Goal: Transaction & Acquisition: Book appointment/travel/reservation

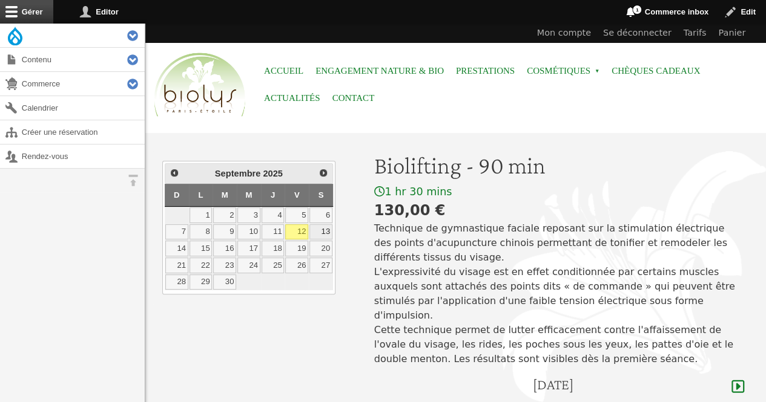
click at [323, 228] on link "13" at bounding box center [320, 233] width 23 height 16
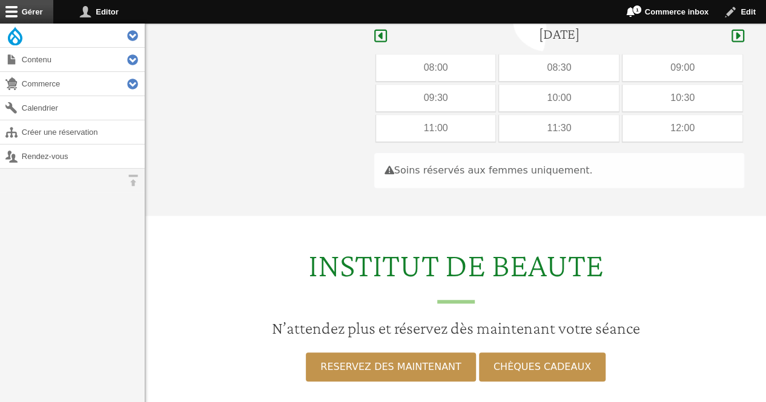
scroll to position [361, 0]
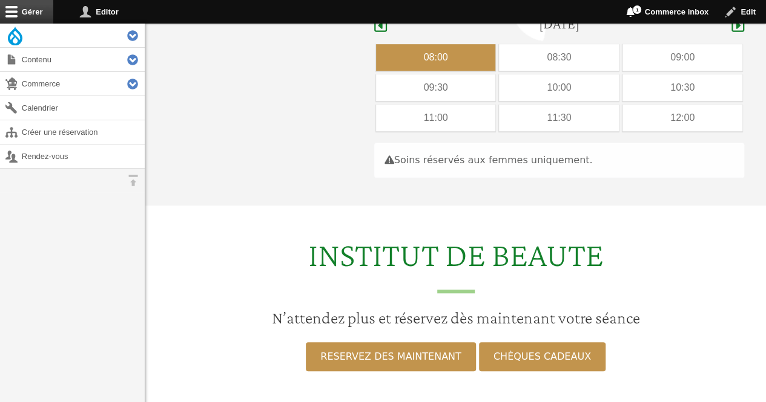
click at [437, 44] on div "08:00" at bounding box center [436, 57] width 120 height 27
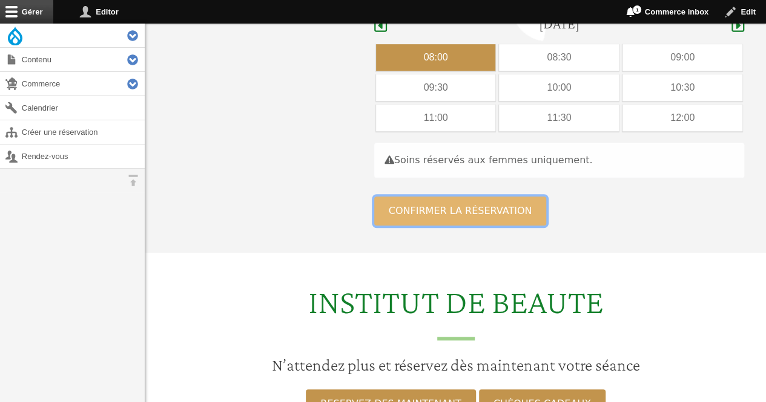
click at [430, 199] on button "Confirmer la réservation" at bounding box center [460, 211] width 172 height 29
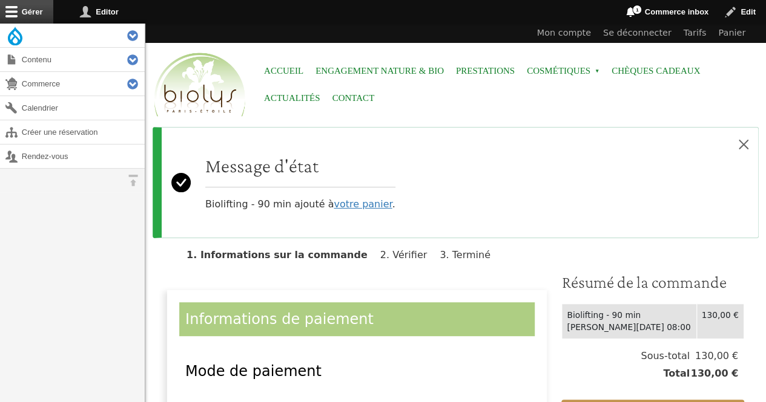
scroll to position [137, 0]
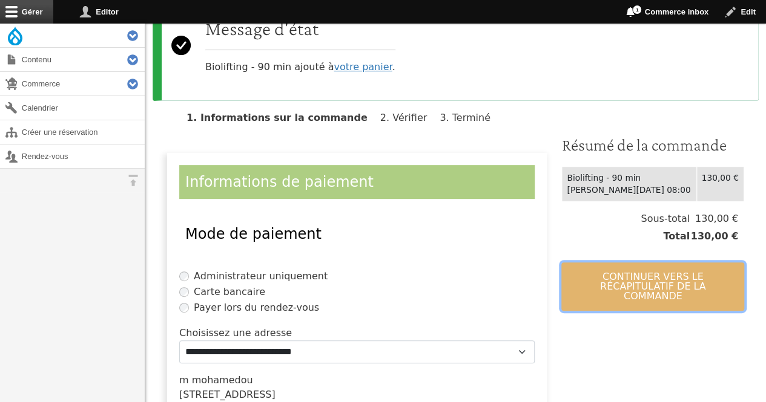
click at [649, 280] on button "Continuer vers le récapitulatif de la commande" at bounding box center [652, 287] width 183 height 48
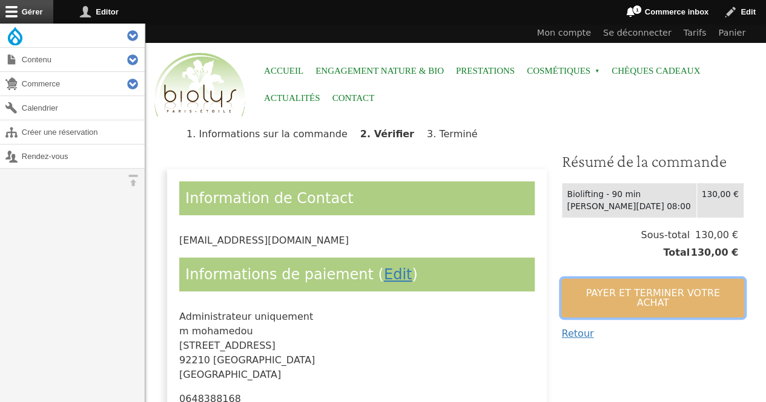
click at [649, 280] on button "Payer et terminer votre achat" at bounding box center [652, 298] width 183 height 39
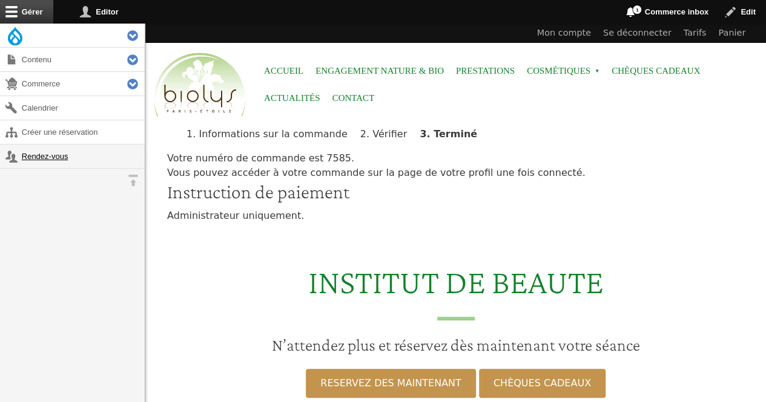
click at [44, 149] on link "Rendez-vous" at bounding box center [72, 157] width 145 height 24
